Goal: Use online tool/utility: Utilize a website feature to perform a specific function

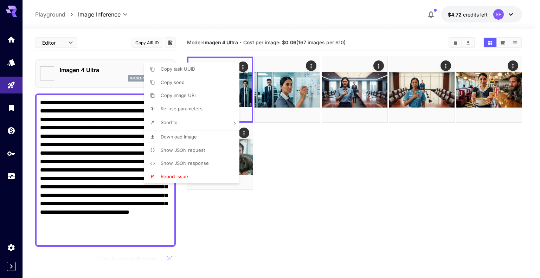
drag, startPoint x: 0, startPoint y: 0, endPoint x: 74, endPoint y: 146, distance: 163.5
click at [74, 146] on div at bounding box center [270, 139] width 540 height 278
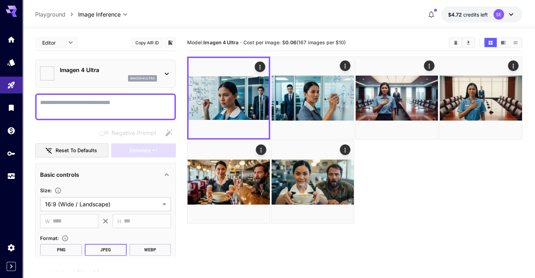
paste textarea "**********"
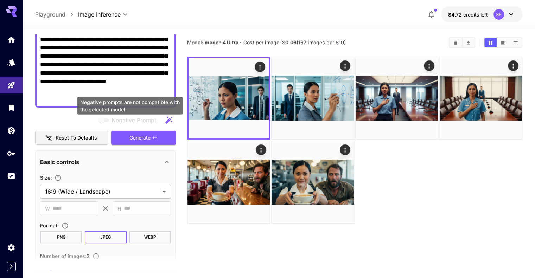
scroll to position [135, 0]
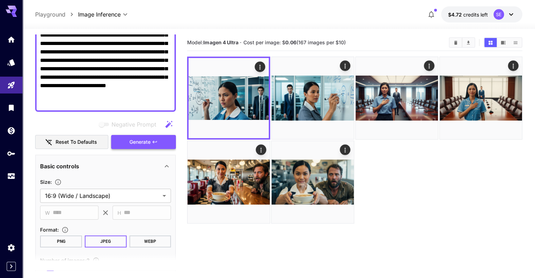
type textarea "**********"
click at [143, 141] on span "Generate" at bounding box center [139, 142] width 21 height 9
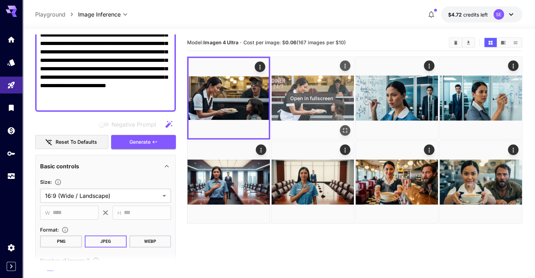
click at [342, 127] on icon "Open in fullscreen" at bounding box center [345, 130] width 7 height 7
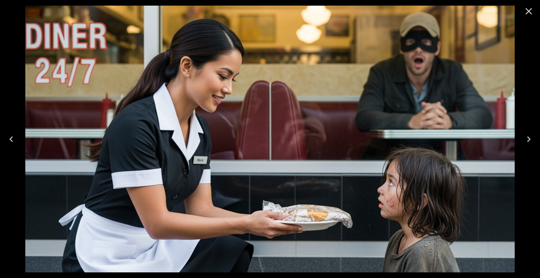
click at [526, 10] on icon "Close" at bounding box center [529, 11] width 11 height 11
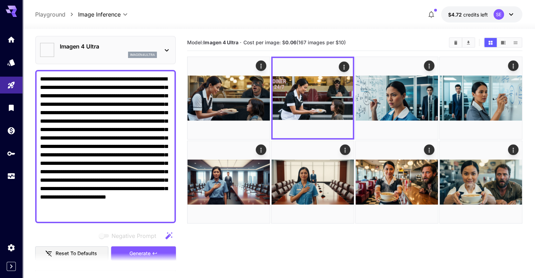
scroll to position [35, 0]
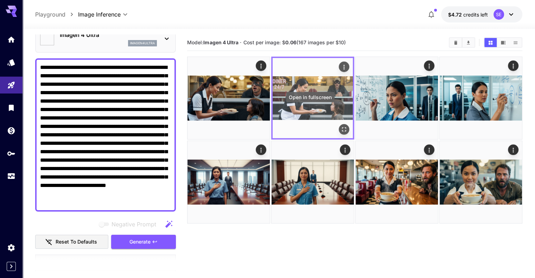
click at [341, 126] on icon "Open in fullscreen" at bounding box center [344, 129] width 7 height 7
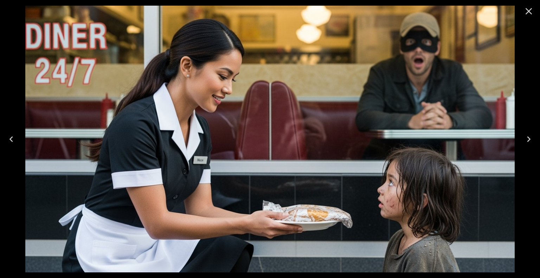
click at [528, 11] on icon "Close" at bounding box center [529, 11] width 11 height 11
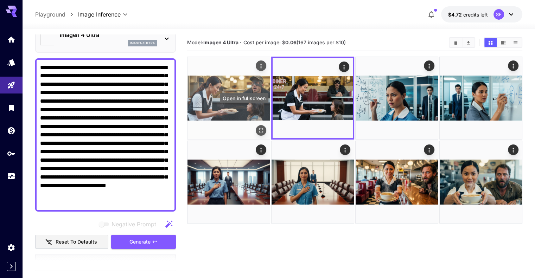
click at [256, 125] on button "Open in fullscreen" at bounding box center [261, 130] width 11 height 11
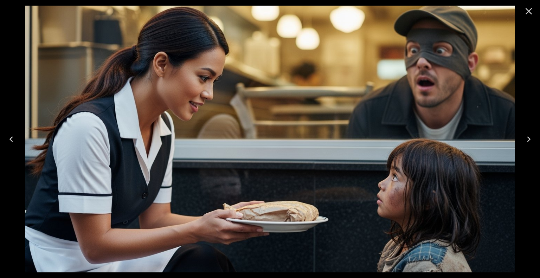
click at [532, 14] on icon "Close" at bounding box center [529, 11] width 11 height 11
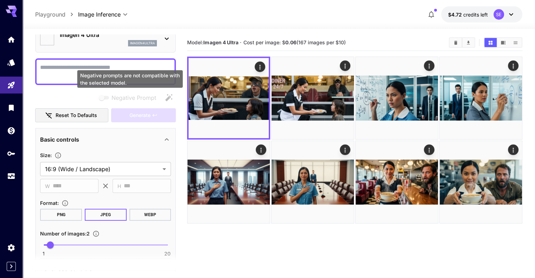
paste textarea "**********"
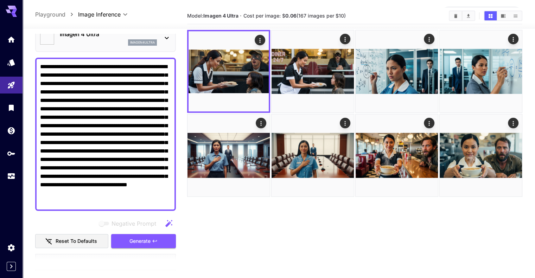
scroll to position [56, 0]
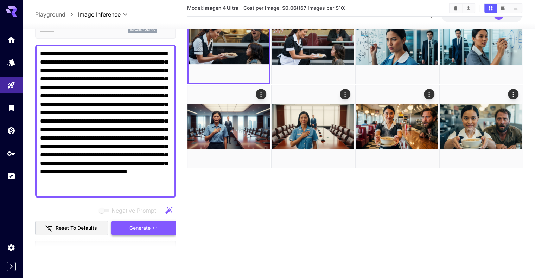
type textarea "**********"
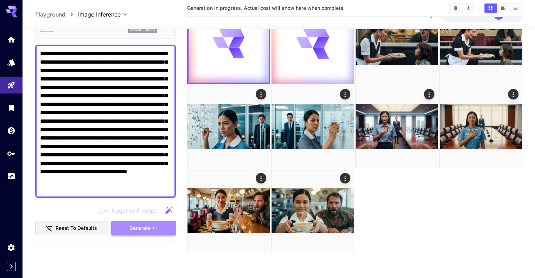
click at [156, 230] on icon "button" at bounding box center [155, 229] width 6 height 6
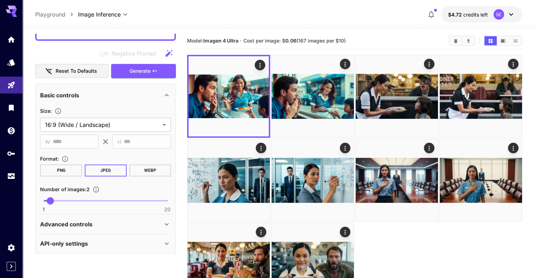
scroll to position [0, 0]
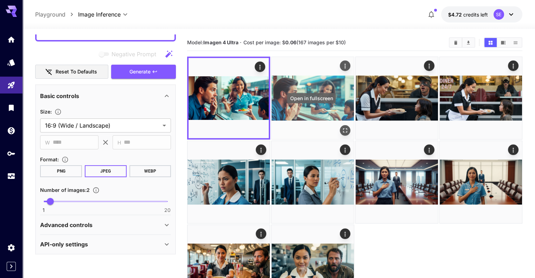
click at [342, 127] on icon "Open in fullscreen" at bounding box center [345, 130] width 7 height 7
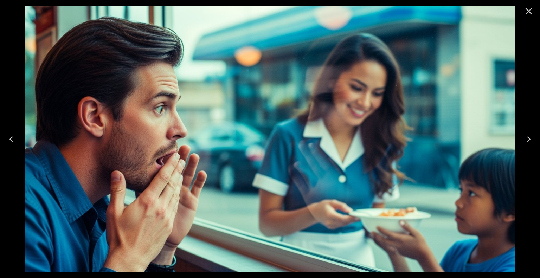
click at [527, 11] on icon "Close" at bounding box center [529, 11] width 11 height 11
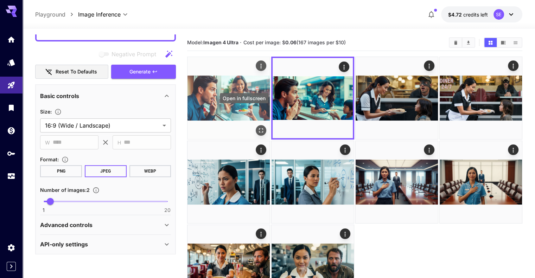
click at [256, 125] on button "Open in fullscreen" at bounding box center [261, 130] width 11 height 11
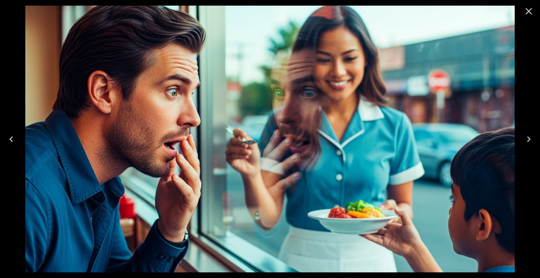
click at [528, 11] on icon "Close" at bounding box center [529, 11] width 11 height 11
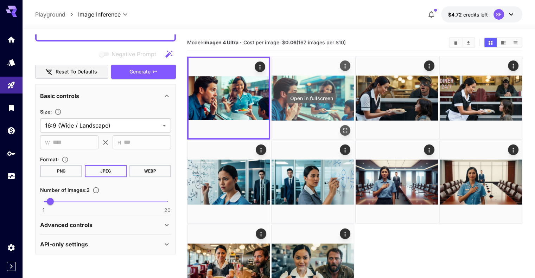
click at [343, 128] on icon "Open in fullscreen" at bounding box center [345, 130] width 4 height 4
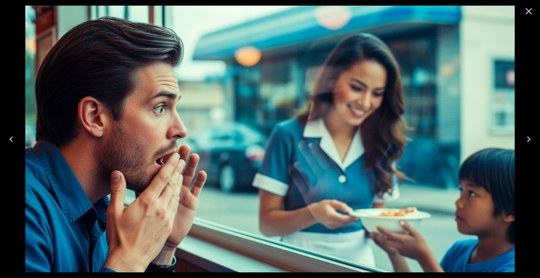
click at [528, 15] on icon "Close" at bounding box center [529, 11] width 11 height 11
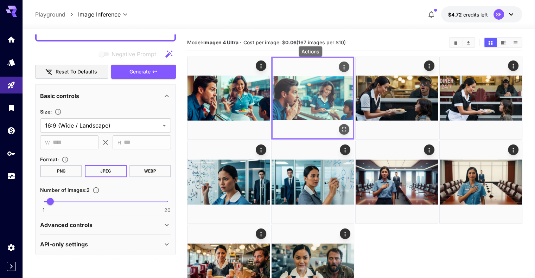
click at [341, 67] on icon "Actions" at bounding box center [344, 67] width 7 height 7
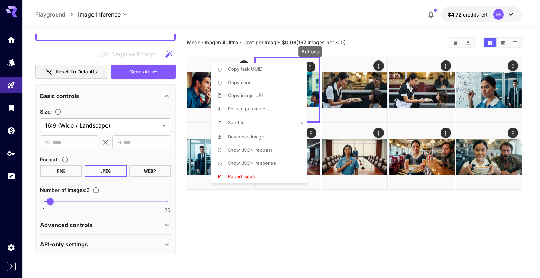
click at [268, 137] on li "Download Image" at bounding box center [261, 137] width 100 height 13
click at [339, 236] on div at bounding box center [270, 139] width 540 height 278
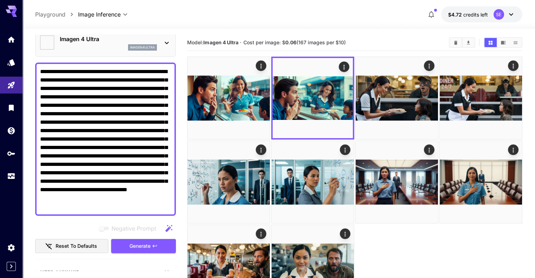
scroll to position [30, 0]
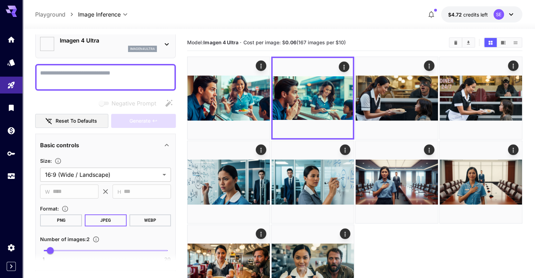
paste textarea "**********"
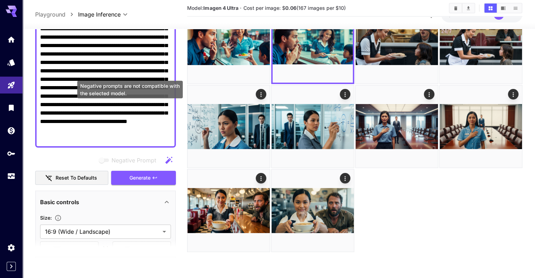
scroll to position [141, 0]
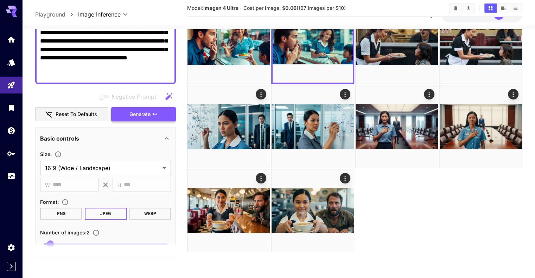
type textarea "**********"
click at [149, 114] on span "Generate" at bounding box center [139, 114] width 21 height 9
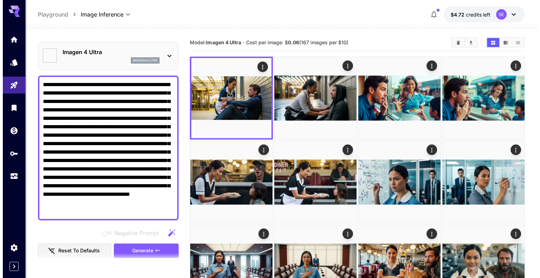
scroll to position [0, 0]
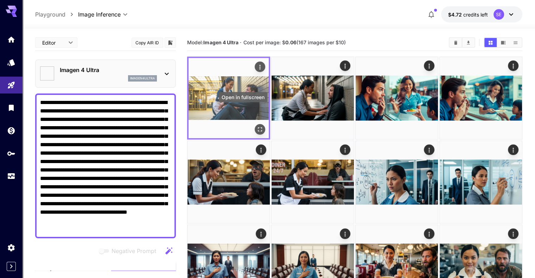
click at [256, 126] on icon "Open in fullscreen" at bounding box center [259, 129] width 7 height 7
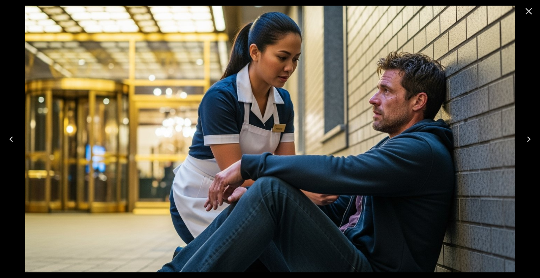
click at [528, 9] on icon "Close" at bounding box center [529, 11] width 7 height 7
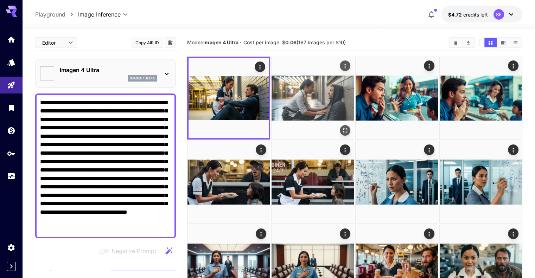
click at [342, 127] on icon "Open in fullscreen" at bounding box center [345, 130] width 7 height 7
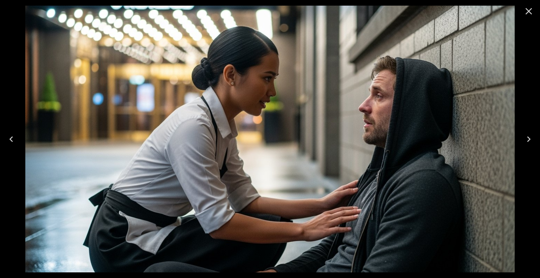
click at [530, 8] on icon "Close" at bounding box center [529, 11] width 11 height 11
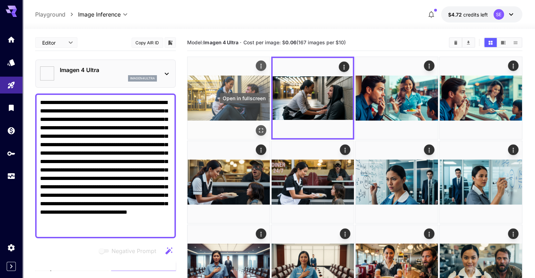
click at [258, 127] on icon "Open in fullscreen" at bounding box center [261, 130] width 7 height 7
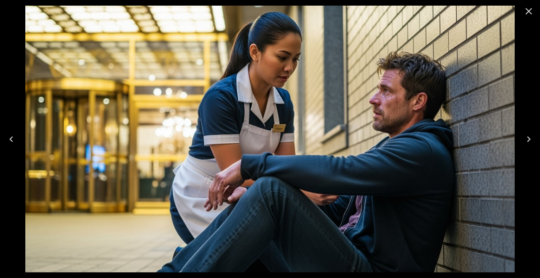
click at [526, 13] on icon "Close" at bounding box center [529, 11] width 11 height 11
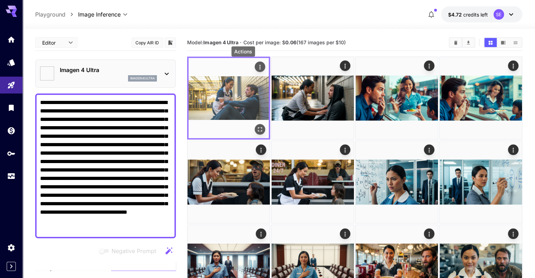
click at [256, 64] on icon "Actions" at bounding box center [259, 67] width 7 height 7
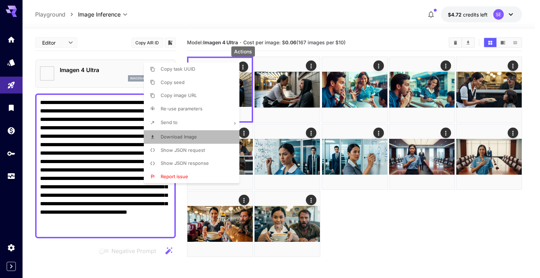
click at [198, 140] on li "Download Image" at bounding box center [194, 137] width 100 height 13
